Goal: Task Accomplishment & Management: Use online tool/utility

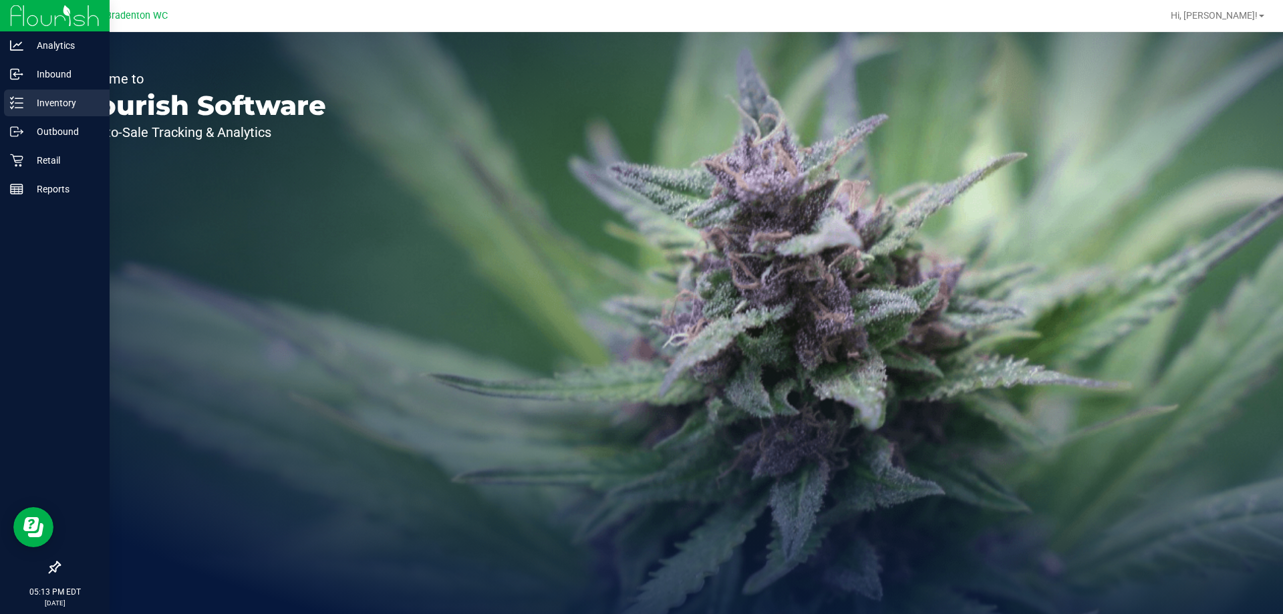
click at [35, 101] on p "Inventory" at bounding box center [63, 103] width 80 height 16
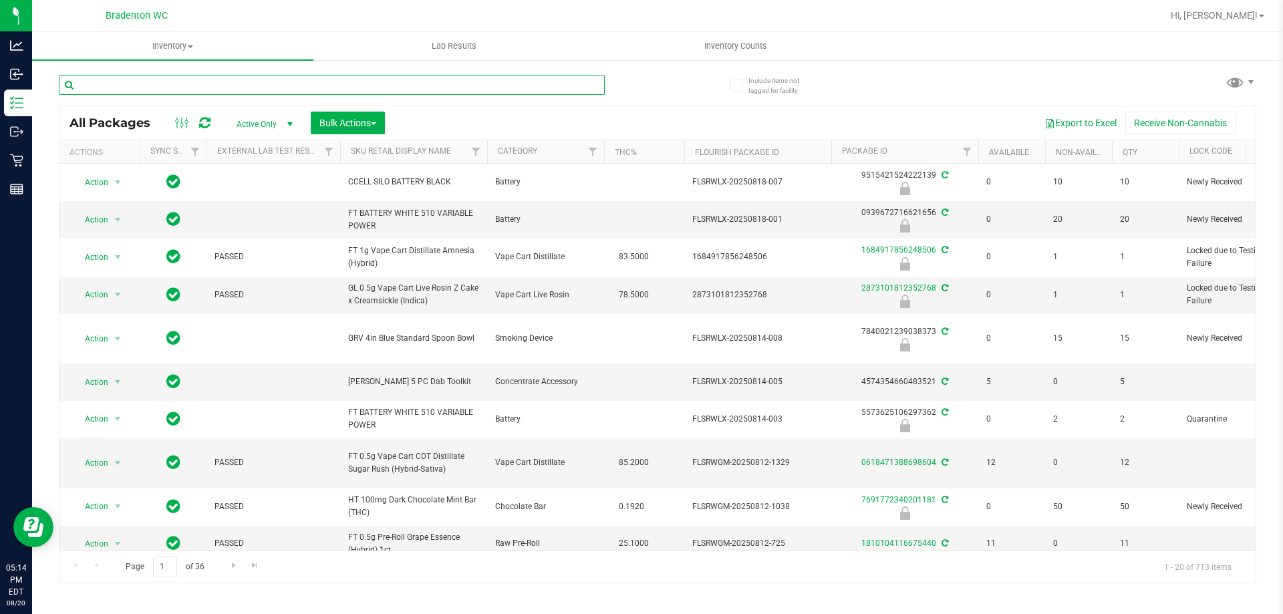
click at [148, 84] on input "text" at bounding box center [332, 85] width 546 height 20
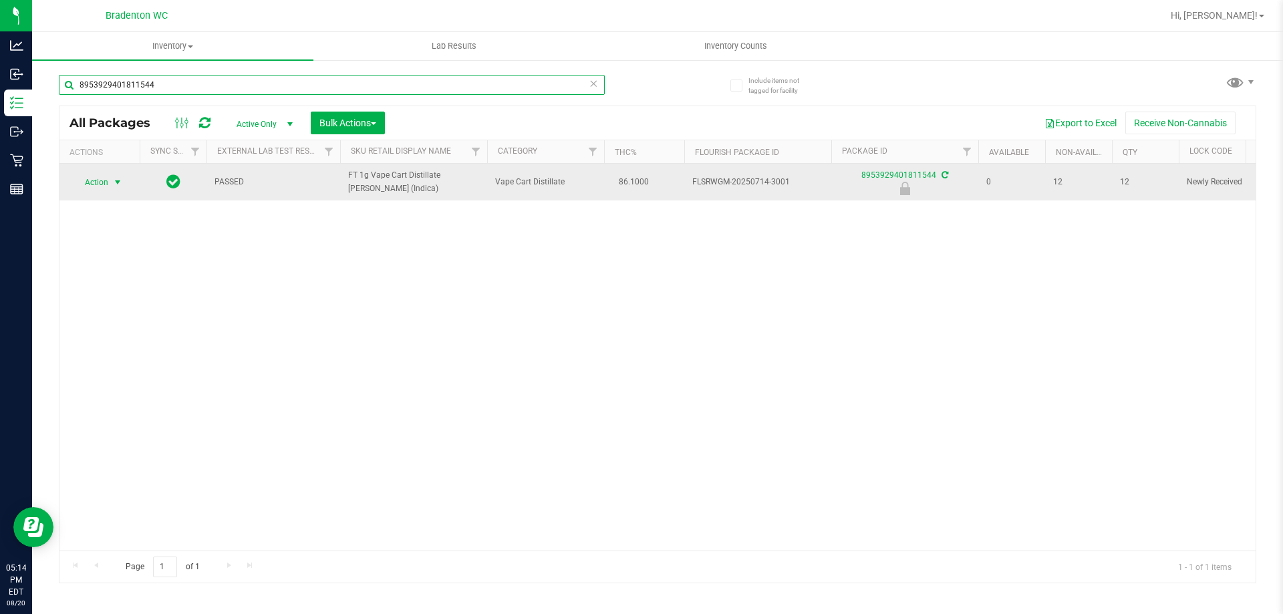
type input "8953929401811544"
click at [100, 184] on span "Action" at bounding box center [91, 182] width 36 height 19
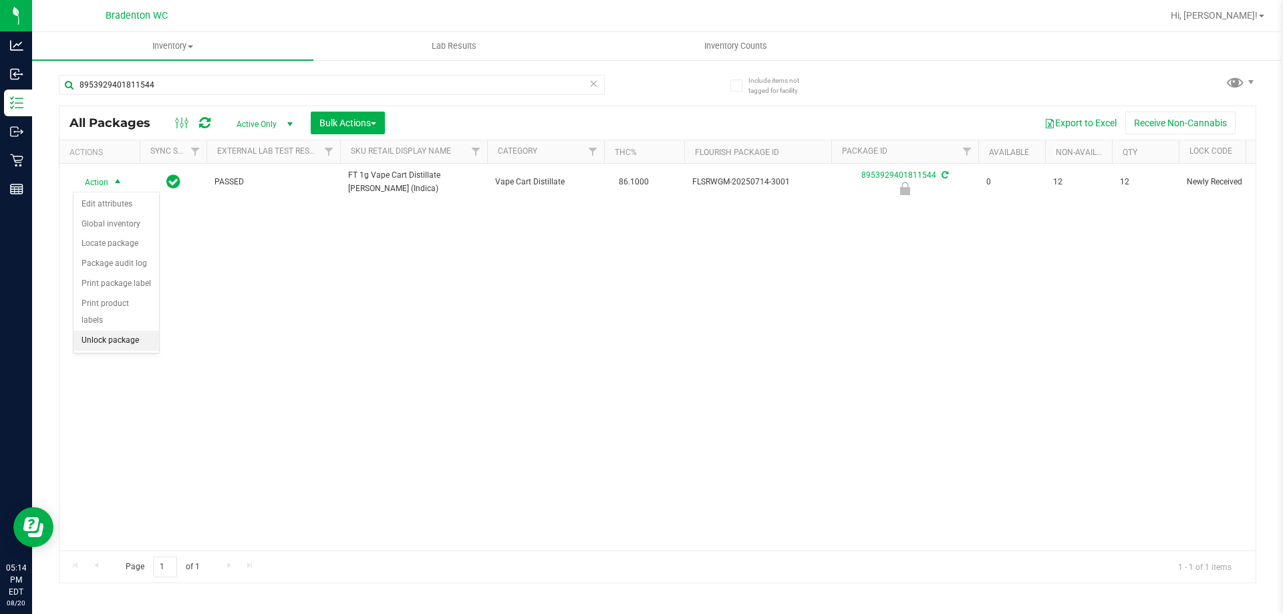
click at [120, 331] on li "Unlock package" at bounding box center [116, 341] width 86 height 20
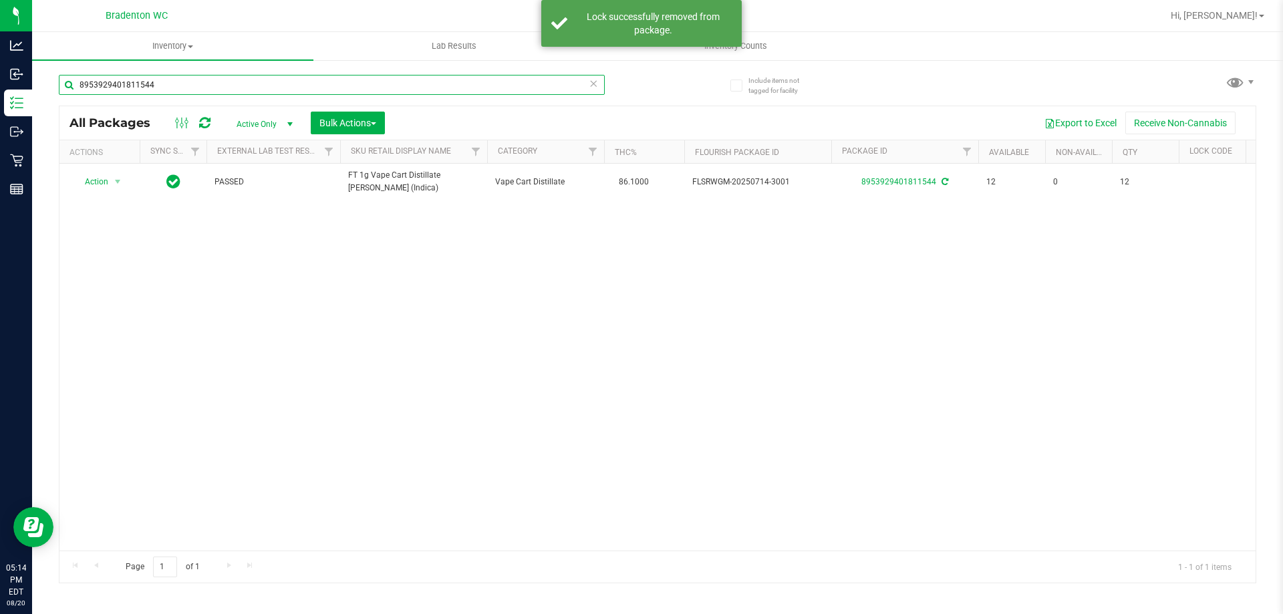
click at [204, 84] on input "8953929401811544" at bounding box center [332, 85] width 546 height 20
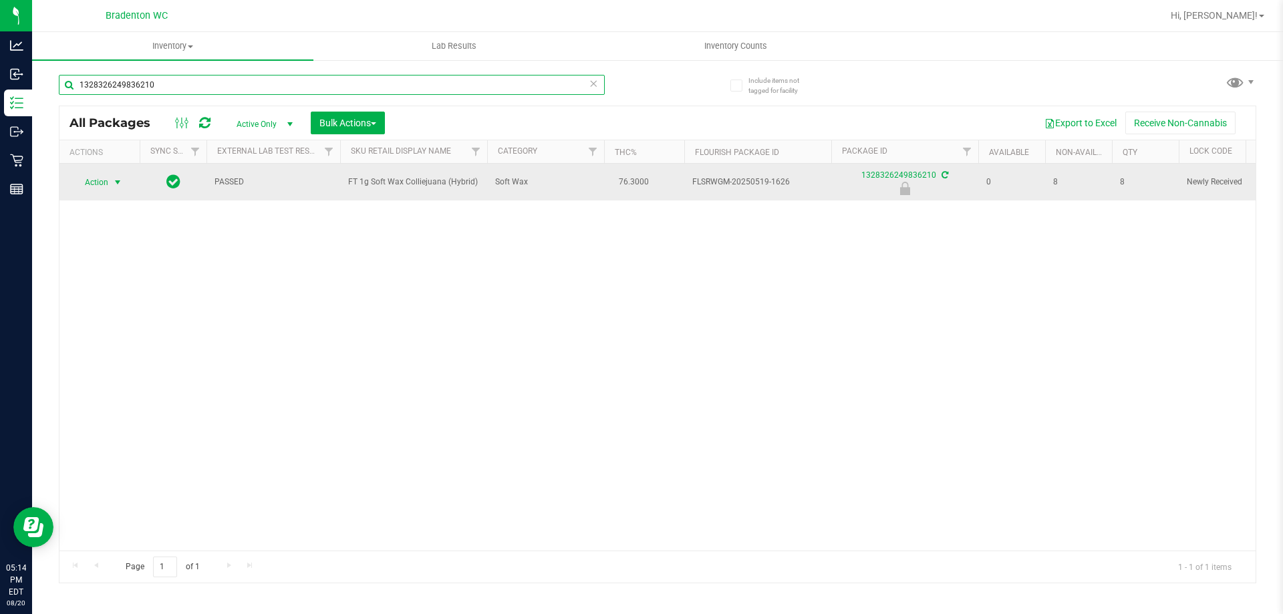
type input "1328326249836210"
click at [120, 179] on span "select" at bounding box center [117, 182] width 11 height 11
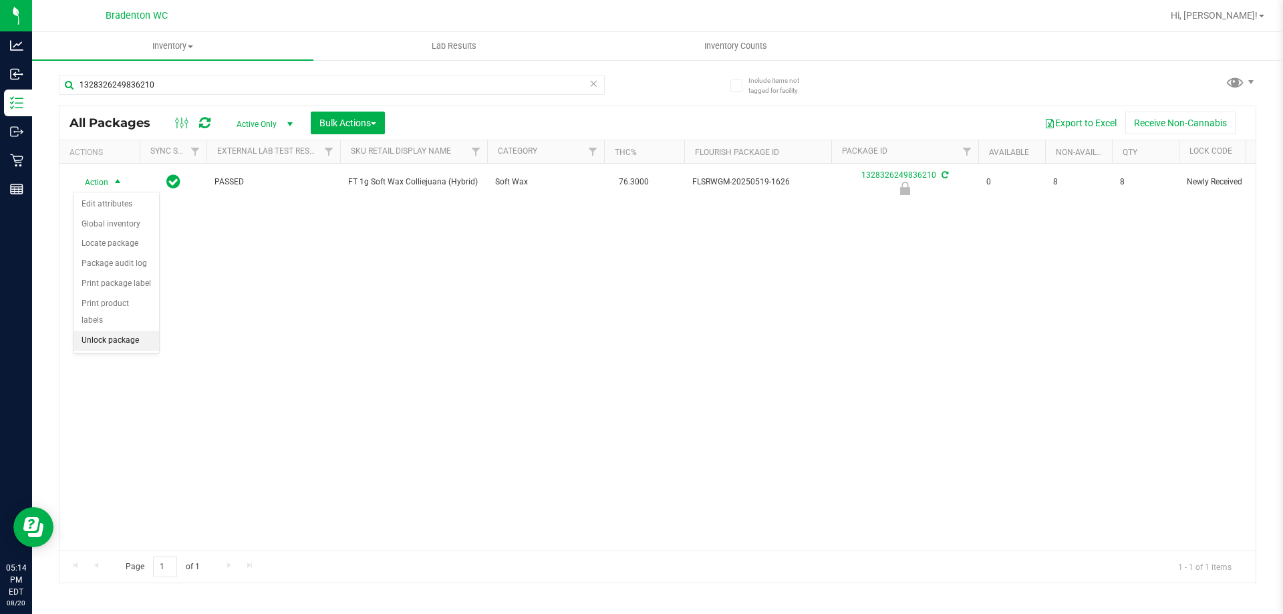
click at [106, 331] on li "Unlock package" at bounding box center [116, 341] width 86 height 20
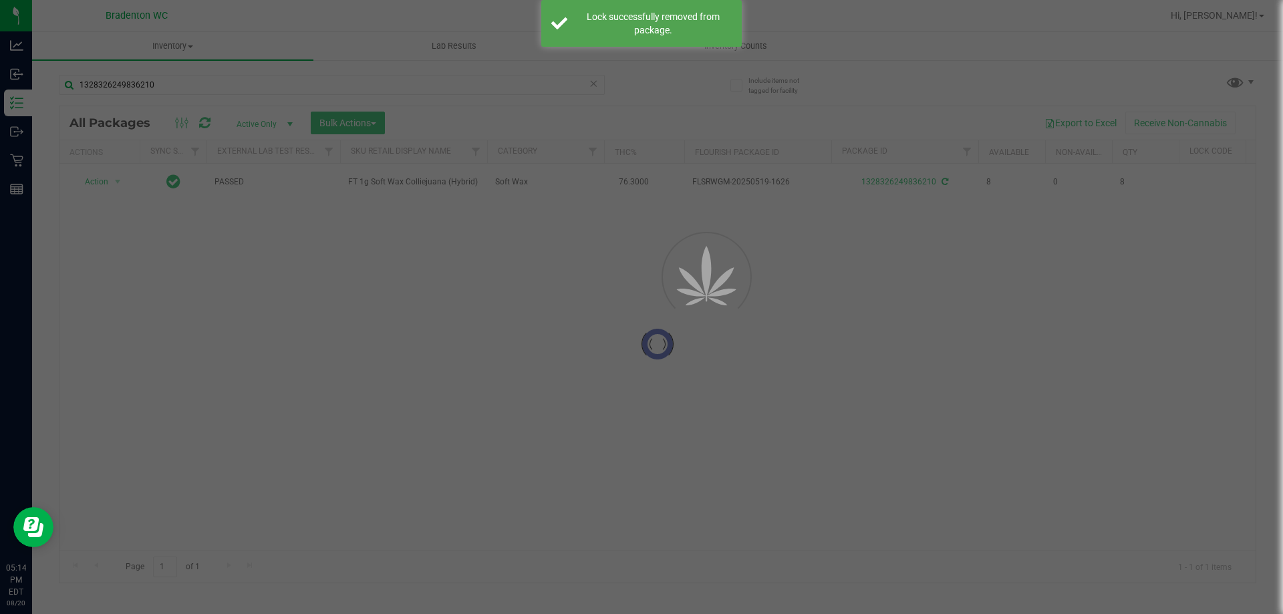
click at [172, 82] on div at bounding box center [641, 307] width 1283 height 614
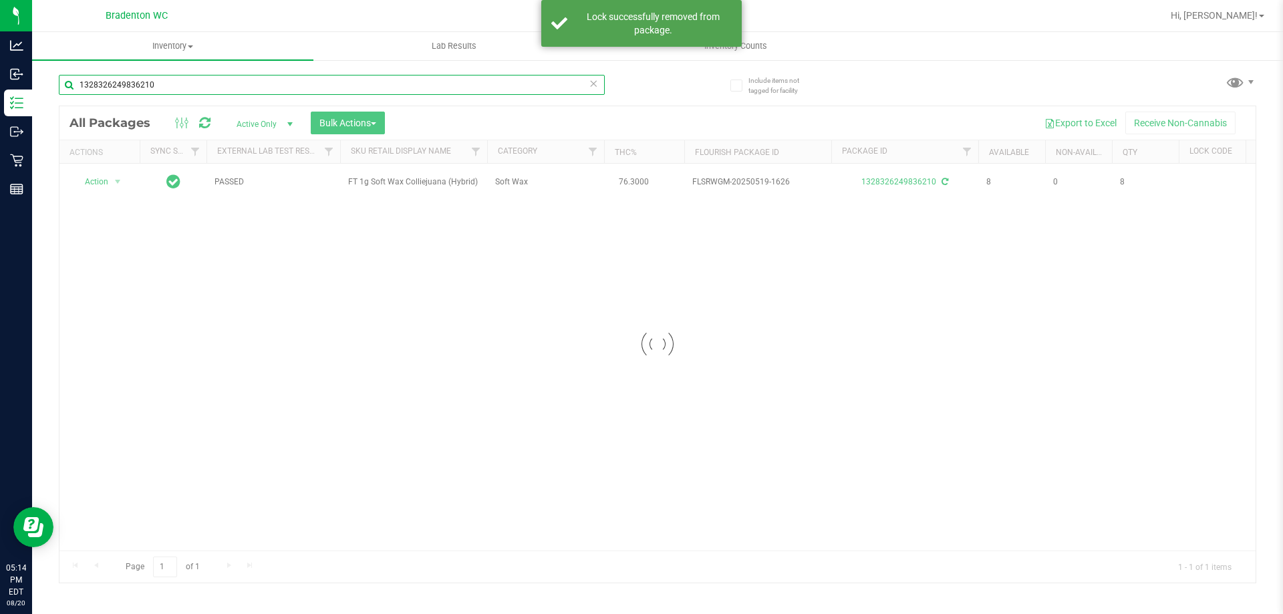
click at [172, 82] on input "1328326249836210" at bounding box center [332, 85] width 546 height 20
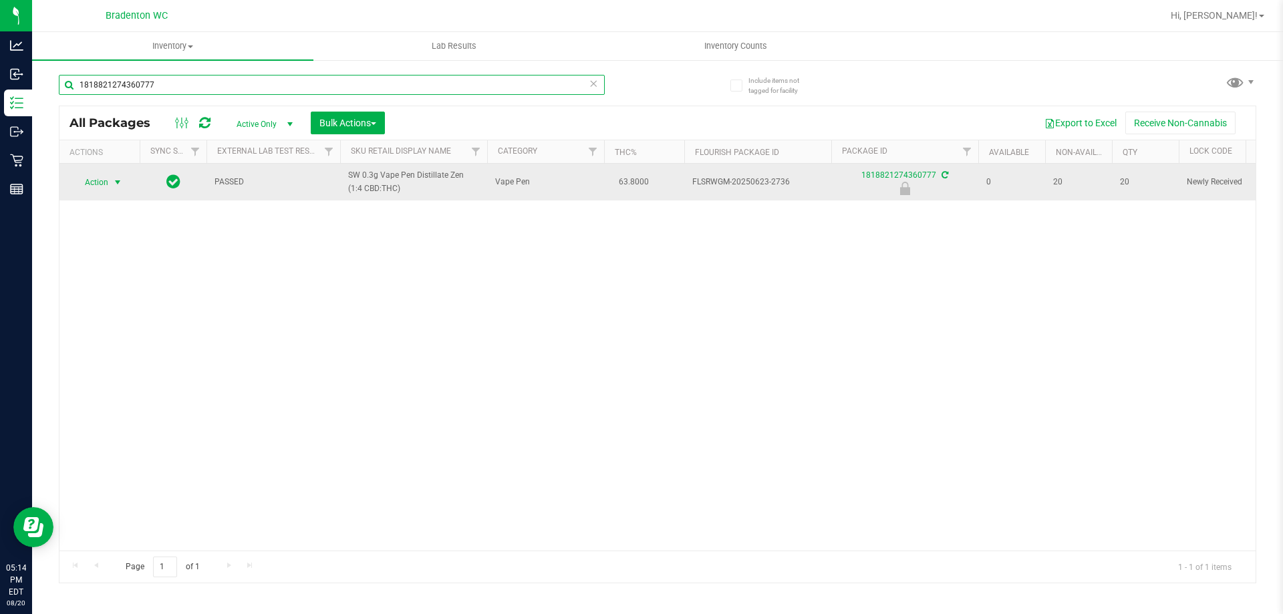
type input "1818821274360777"
click at [114, 187] on span "select" at bounding box center [117, 182] width 11 height 11
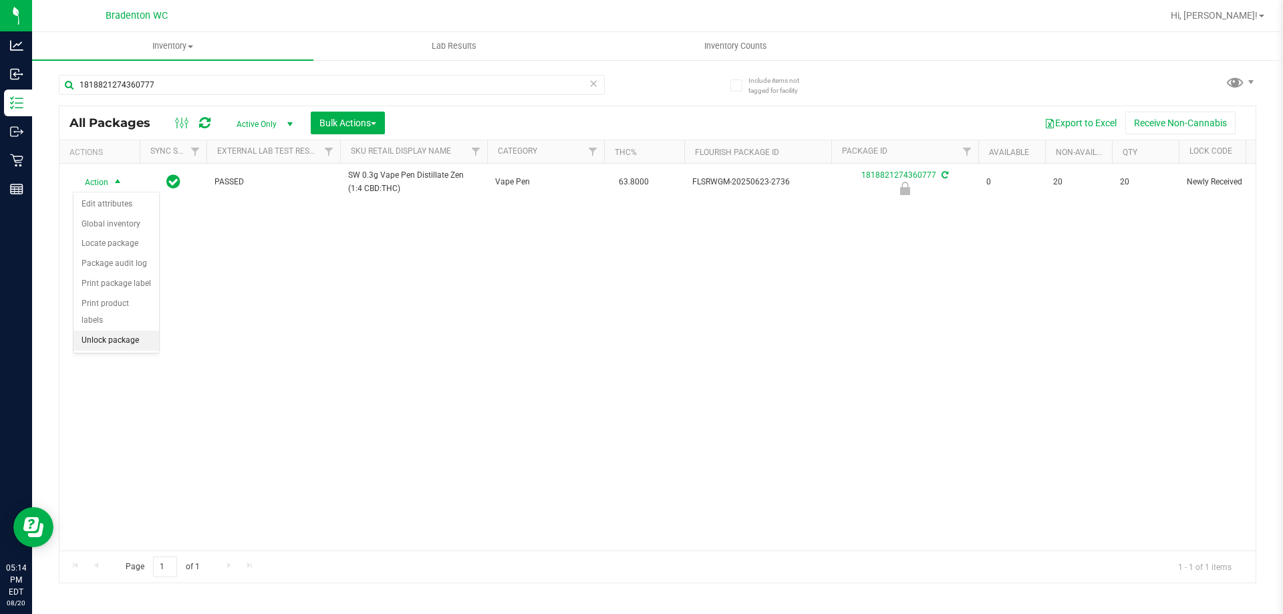
click at [124, 331] on li "Unlock package" at bounding box center [116, 341] width 86 height 20
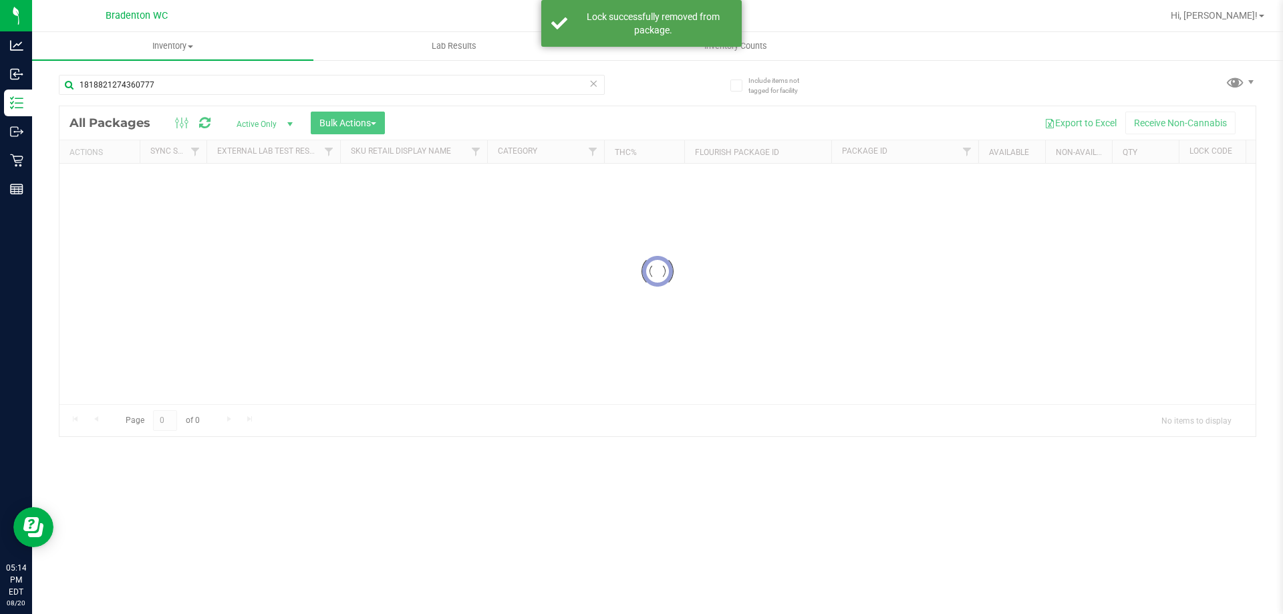
click at [217, 85] on input "1818821274360777" at bounding box center [332, 85] width 546 height 20
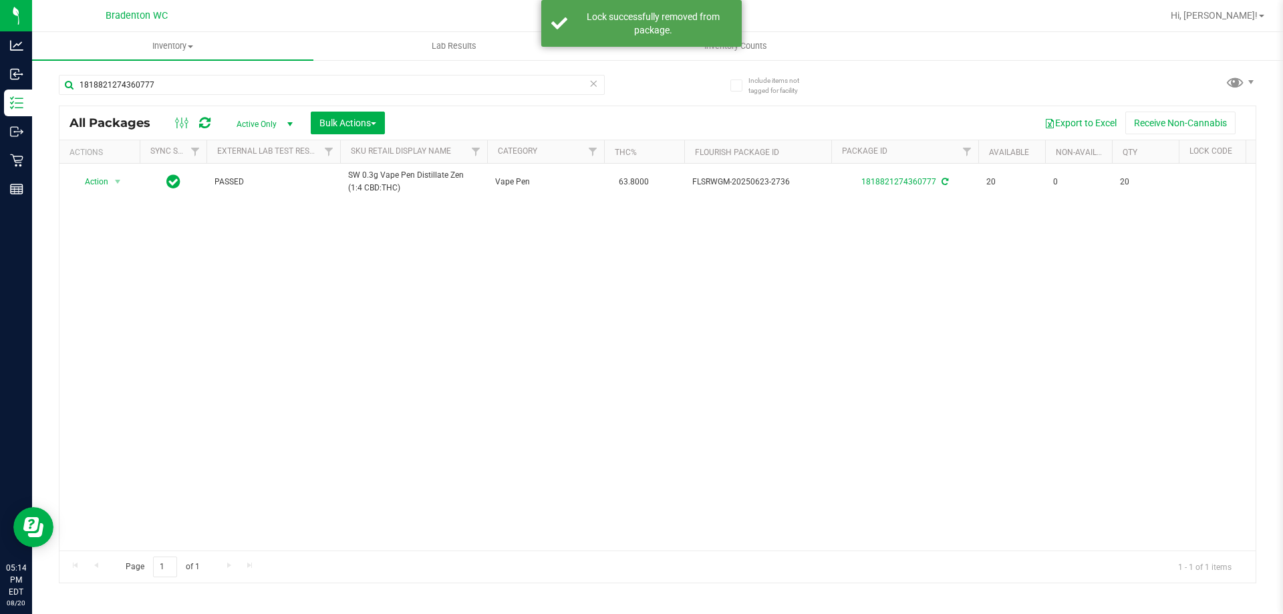
click at [217, 85] on input "1818821274360777" at bounding box center [332, 85] width 546 height 20
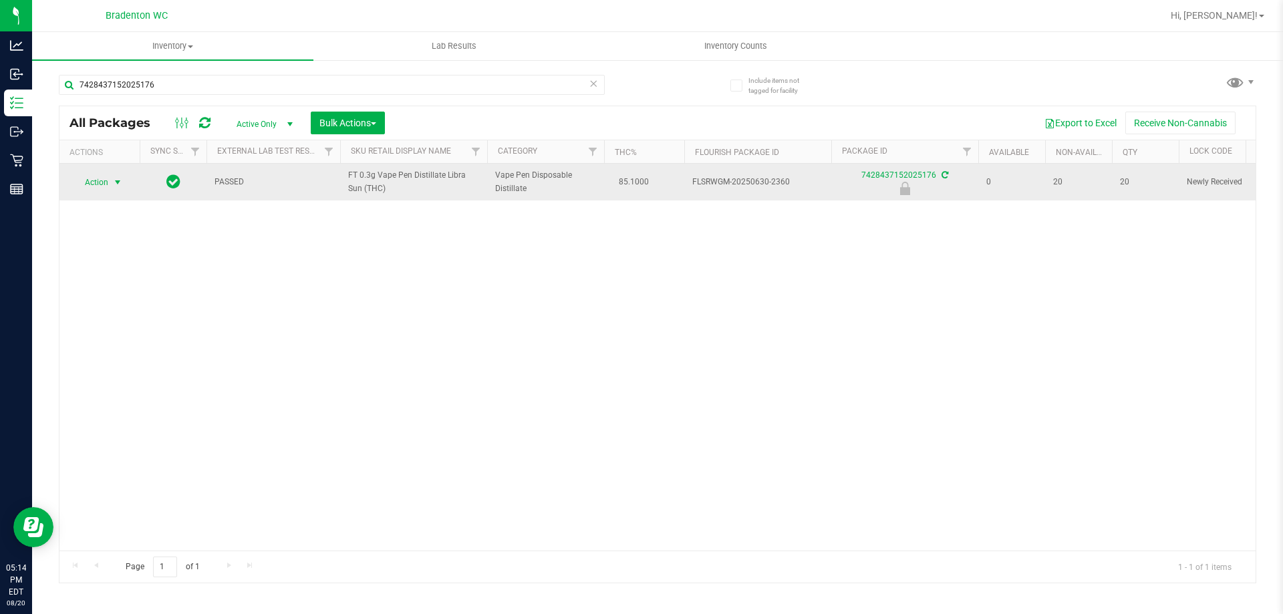
type input "7428437152025176"
click at [123, 186] on span "select" at bounding box center [117, 182] width 11 height 11
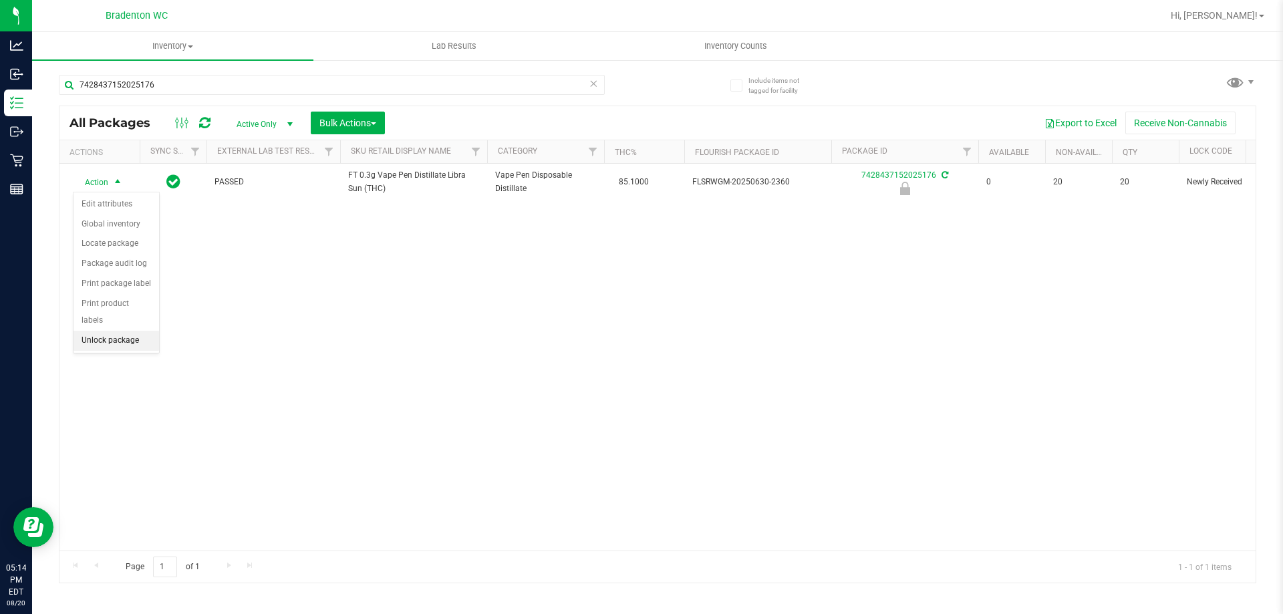
click at [134, 331] on li "Unlock package" at bounding box center [116, 341] width 86 height 20
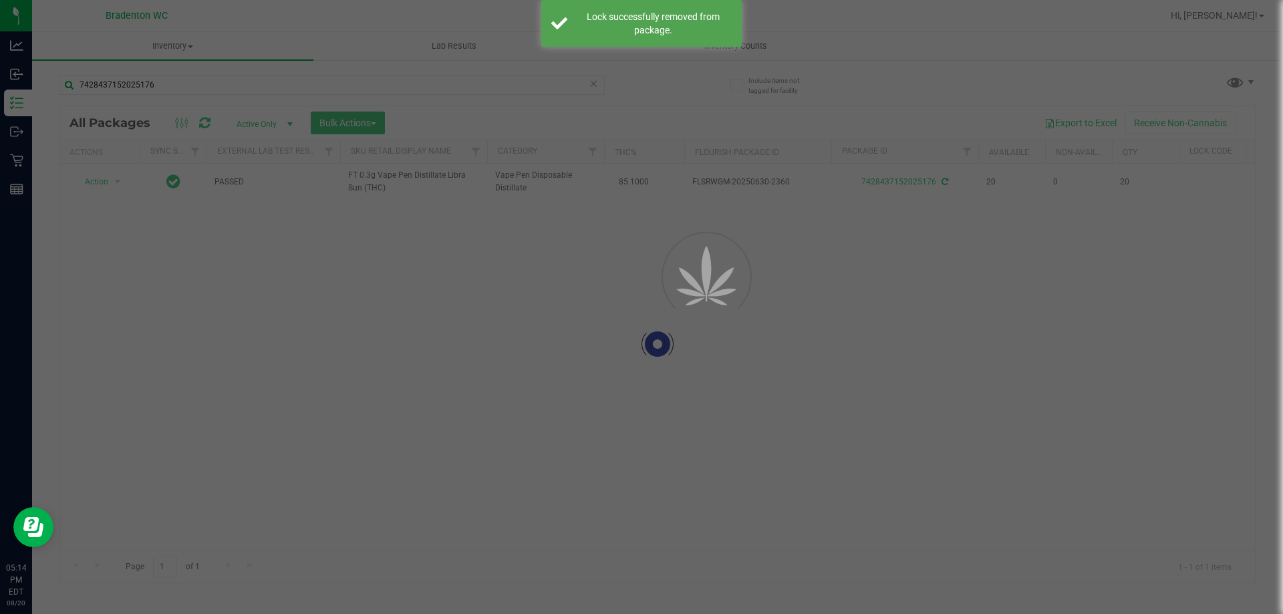
click at [176, 90] on div at bounding box center [641, 307] width 1283 height 614
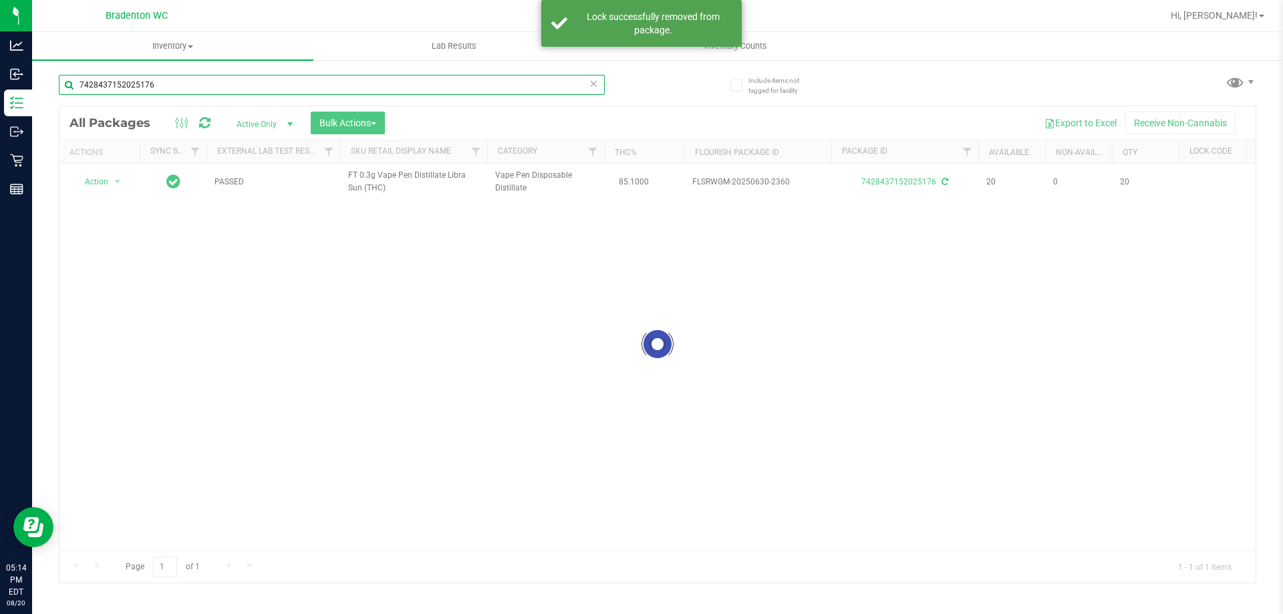
click at [176, 90] on input "7428437152025176" at bounding box center [332, 85] width 546 height 20
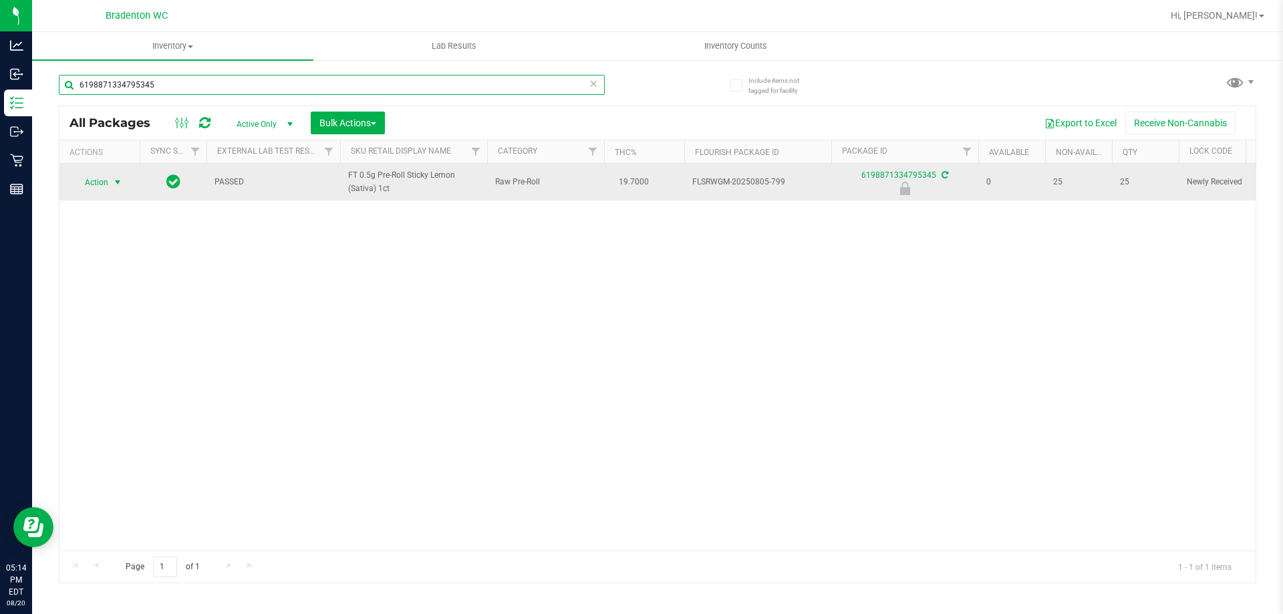
type input "6198871334795345"
click at [96, 183] on span "Action" at bounding box center [91, 182] width 36 height 19
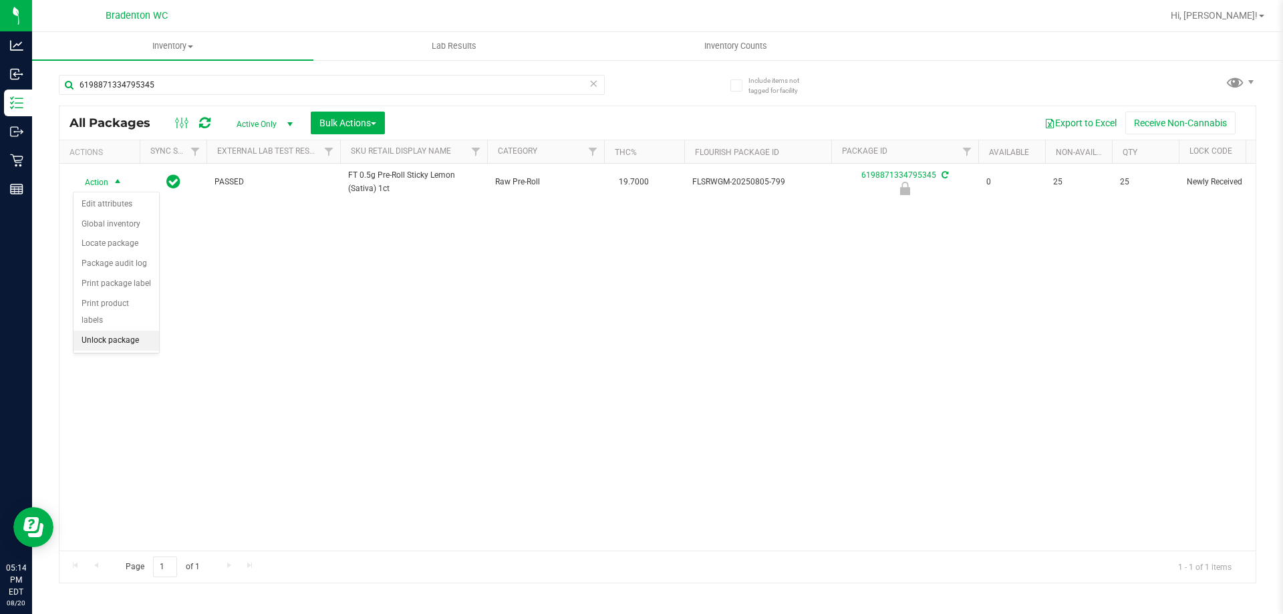
click at [136, 331] on li "Unlock package" at bounding box center [116, 341] width 86 height 20
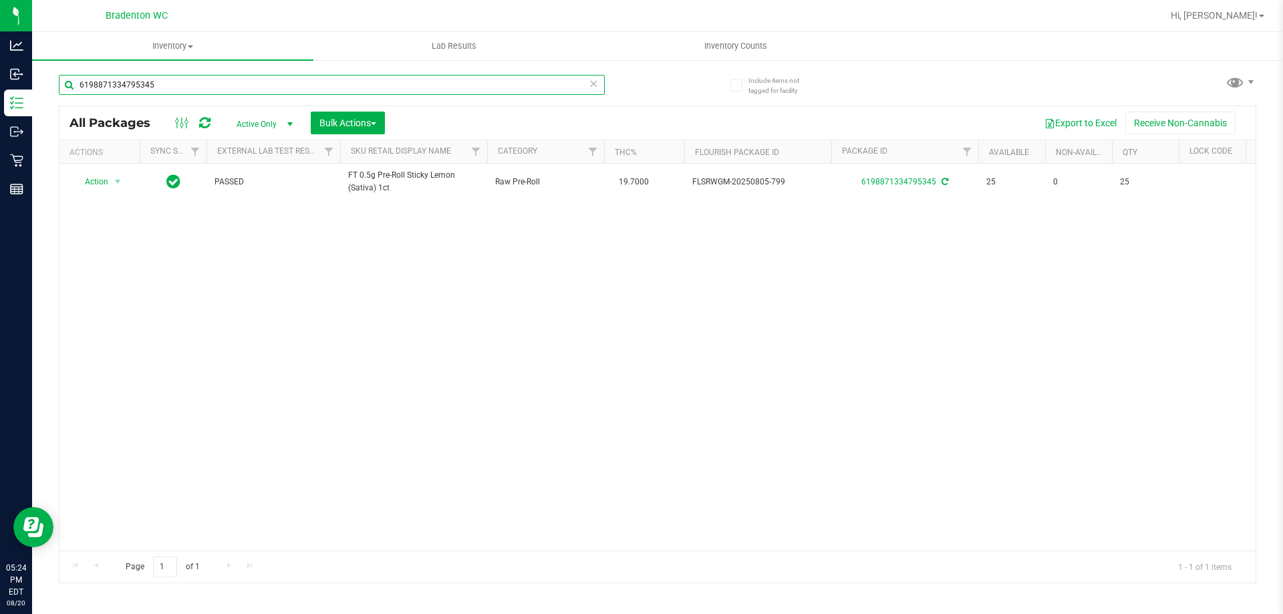
click at [200, 84] on input "6198871334795345" at bounding box center [332, 85] width 546 height 20
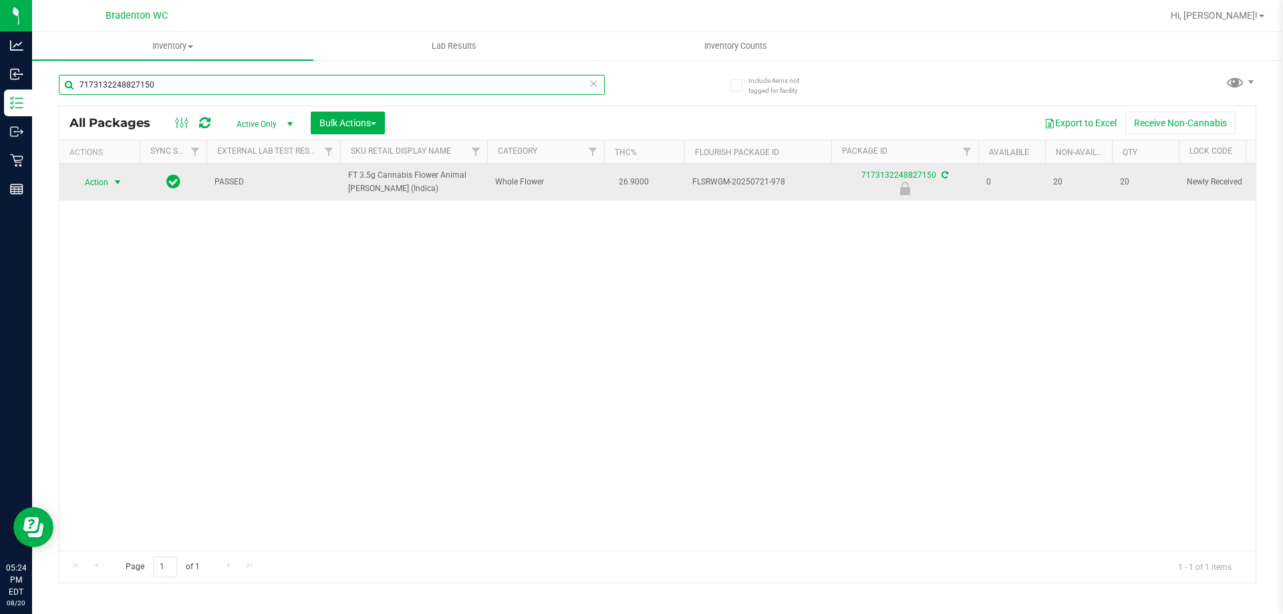
type input "7173132248827150"
click at [112, 185] on span "select" at bounding box center [117, 182] width 11 height 11
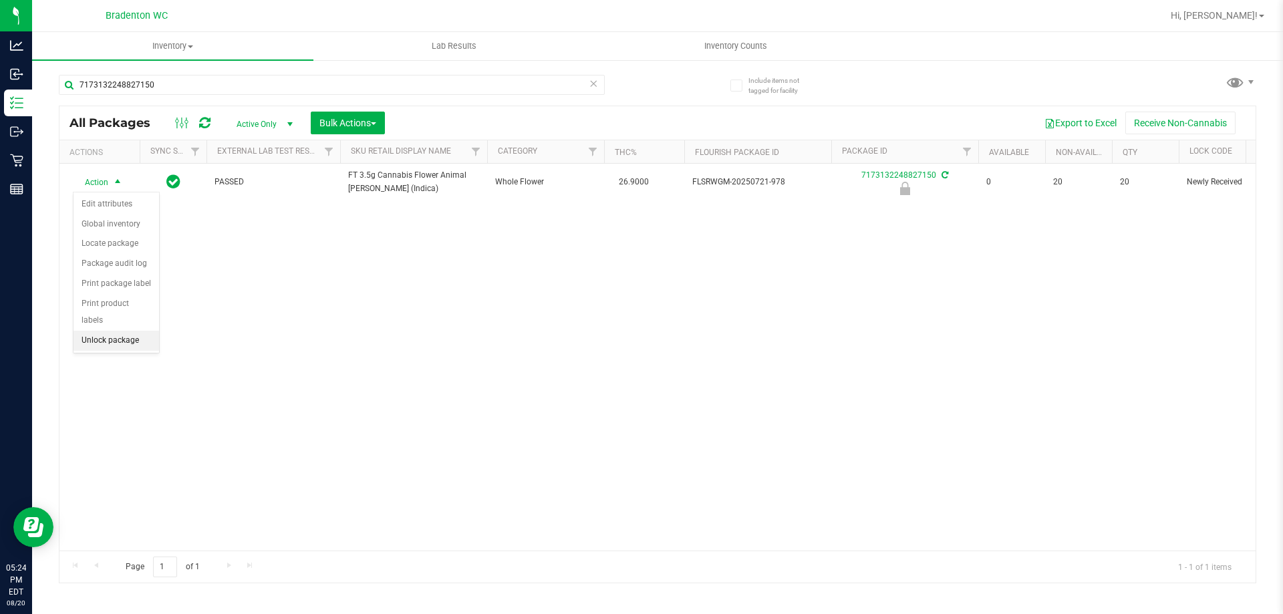
click at [133, 331] on li "Unlock package" at bounding box center [116, 341] width 86 height 20
